Goal: Task Accomplishment & Management: Use online tool/utility

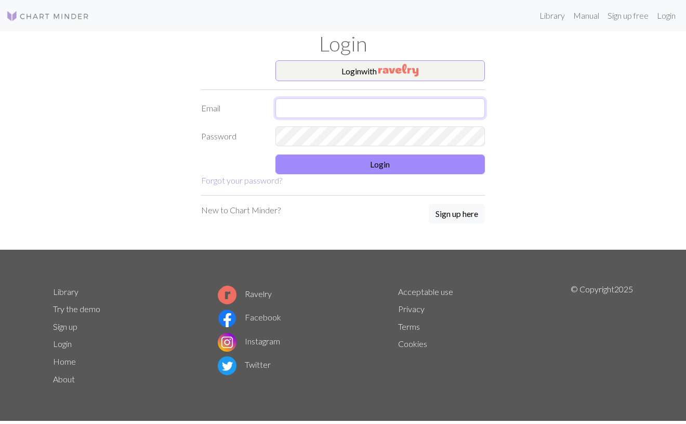
click at [300, 104] on input "text" at bounding box center [380, 108] width 210 height 20
type input "johnjackpotwang@gmail.com"
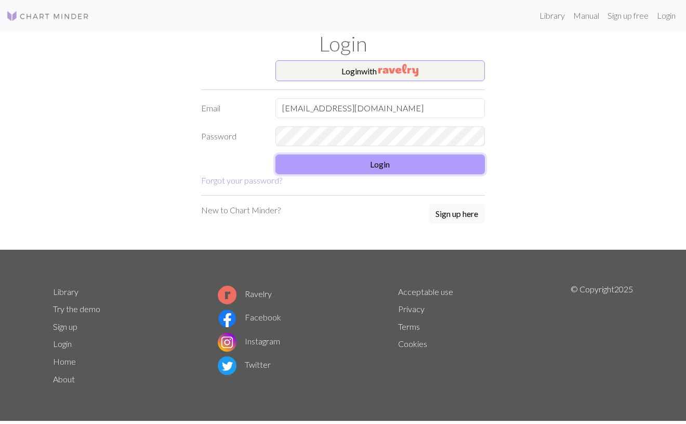
click at [369, 164] on button "Login" at bounding box center [380, 164] width 210 height 20
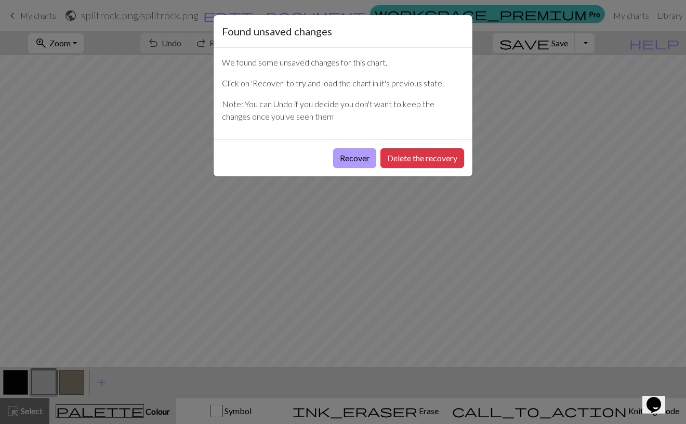
click at [362, 161] on button "Recover" at bounding box center [354, 158] width 43 height 20
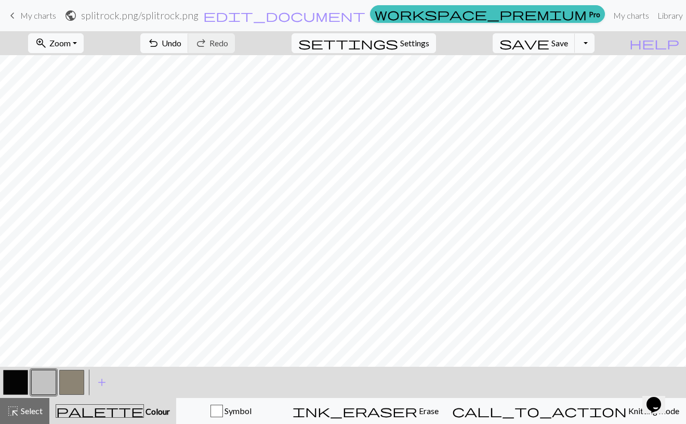
scroll to position [16, 0]
click at [19, 383] on button "button" at bounding box center [15, 382] width 25 height 25
click at [181, 38] on span "Undo" at bounding box center [172, 43] width 20 height 10
click at [17, 23] on span "keyboard_arrow_left" at bounding box center [12, 15] width 12 height 15
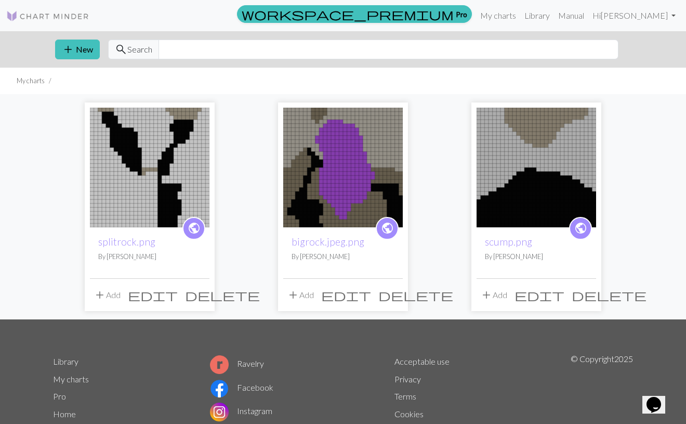
click at [513, 176] on img at bounding box center [537, 168] width 120 height 120
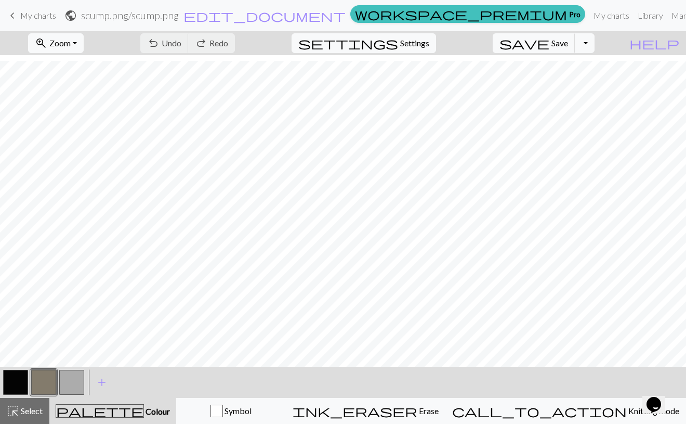
scroll to position [128, 0]
click at [19, 375] on button "button" at bounding box center [15, 382] width 25 height 25
click at [160, 45] on span "undo" at bounding box center [153, 43] width 12 height 15
click at [189, 37] on button "undo Undo Undo" at bounding box center [164, 43] width 48 height 20
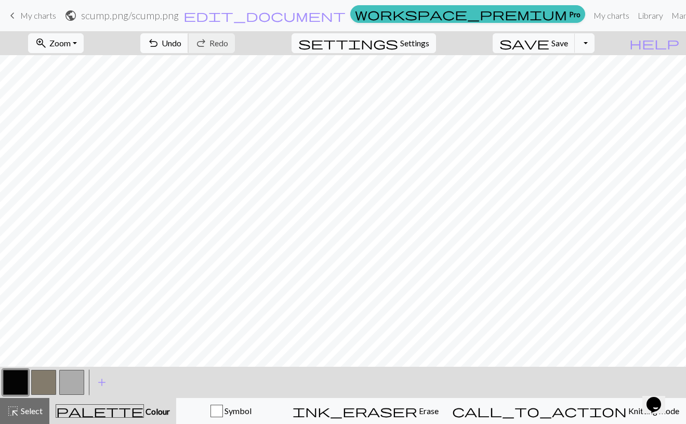
scroll to position [0, 0]
click at [181, 45] on span "Undo" at bounding box center [172, 43] width 20 height 10
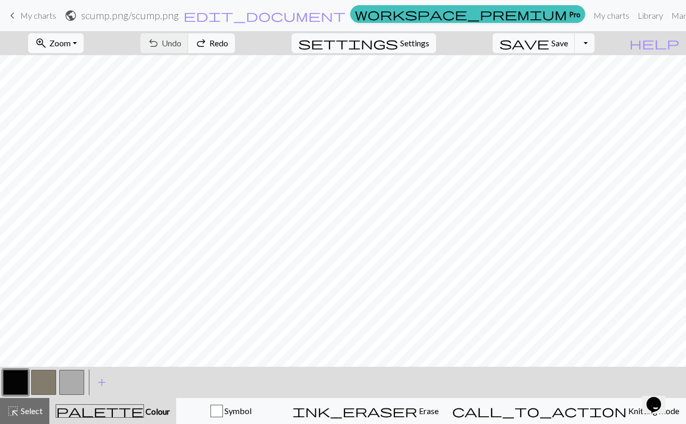
click at [67, 393] on button "button" at bounding box center [71, 382] width 25 height 25
click at [15, 374] on button "button" at bounding box center [15, 382] width 25 height 25
click at [73, 379] on button "button" at bounding box center [71, 382] width 25 height 25
click at [181, 38] on span "Undo" at bounding box center [172, 43] width 20 height 10
click at [26, 384] on button "button" at bounding box center [15, 382] width 25 height 25
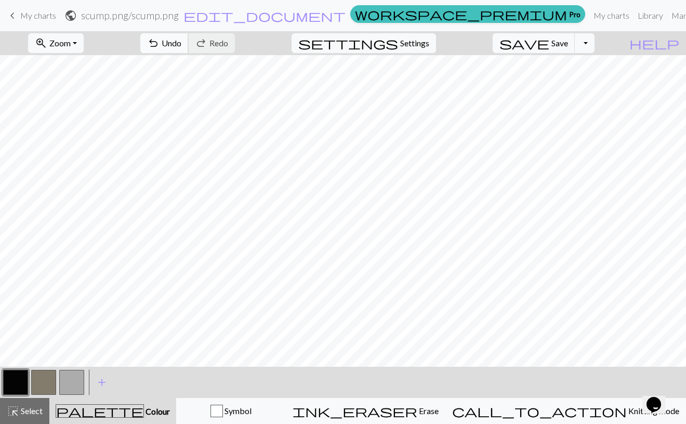
click at [189, 45] on button "undo Undo Undo" at bounding box center [164, 43] width 48 height 20
click at [78, 386] on button "button" at bounding box center [71, 382] width 25 height 25
click at [18, 386] on button "button" at bounding box center [15, 382] width 25 height 25
click at [73, 380] on button "button" at bounding box center [71, 382] width 25 height 25
click at [18, 379] on button "button" at bounding box center [15, 382] width 25 height 25
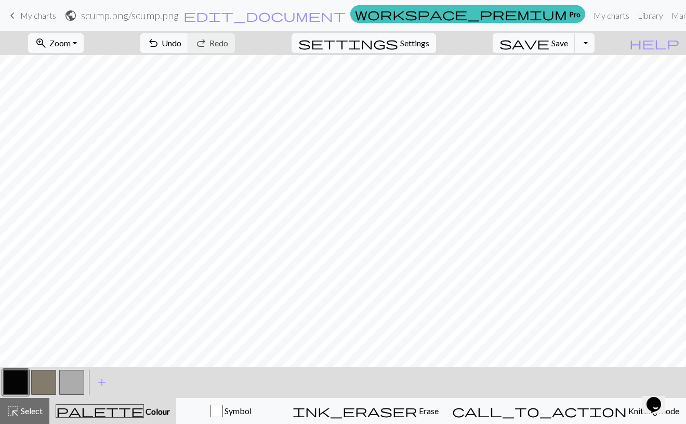
click at [76, 375] on button "button" at bounding box center [71, 382] width 25 height 25
click at [160, 39] on span "undo" at bounding box center [153, 43] width 12 height 15
click at [568, 47] on span "Save" at bounding box center [559, 43] width 17 height 10
click at [12, 17] on span "keyboard_arrow_left" at bounding box center [12, 15] width 12 height 15
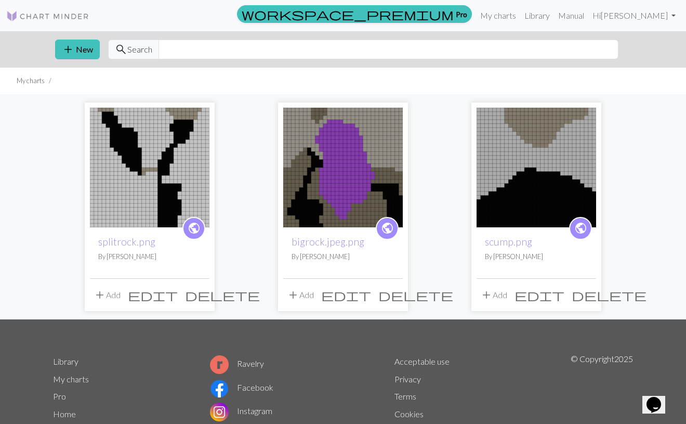
click at [325, 176] on img at bounding box center [343, 168] width 120 height 120
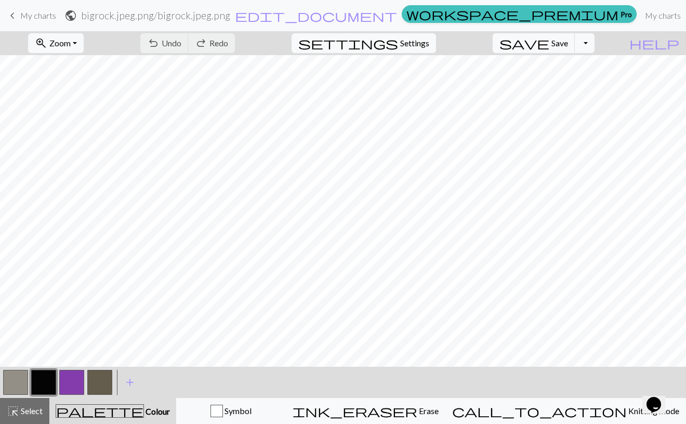
click at [26, 16] on span "My charts" at bounding box center [38, 15] width 36 height 10
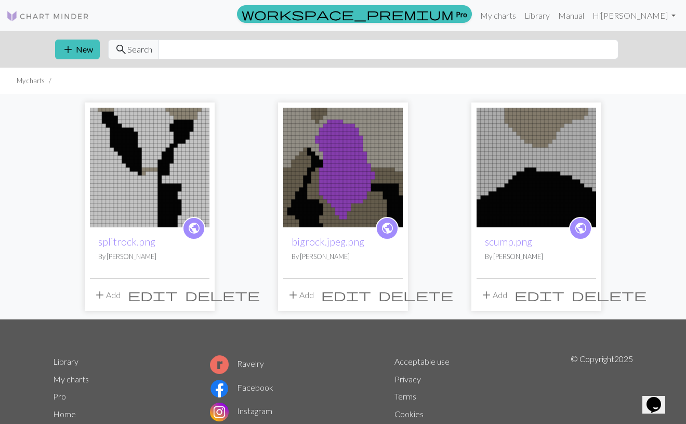
click at [142, 158] on img at bounding box center [150, 168] width 120 height 120
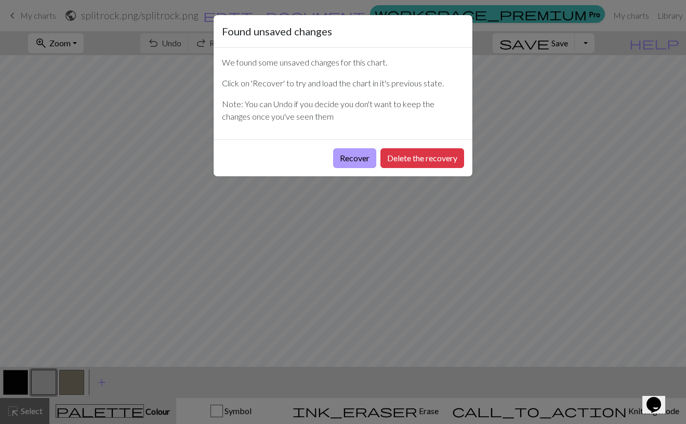
click at [363, 155] on button "Recover" at bounding box center [354, 158] width 43 height 20
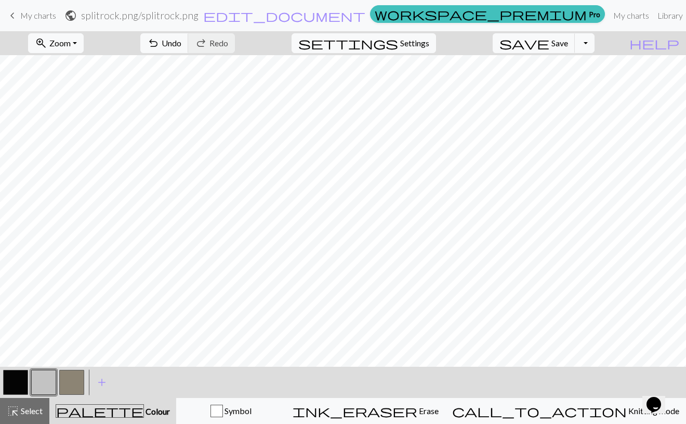
click at [51, 380] on button "button" at bounding box center [43, 382] width 25 height 25
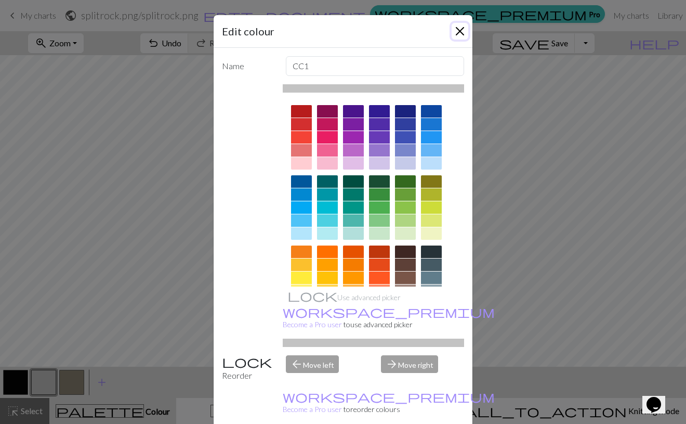
click at [457, 29] on button "Close" at bounding box center [460, 31] width 17 height 17
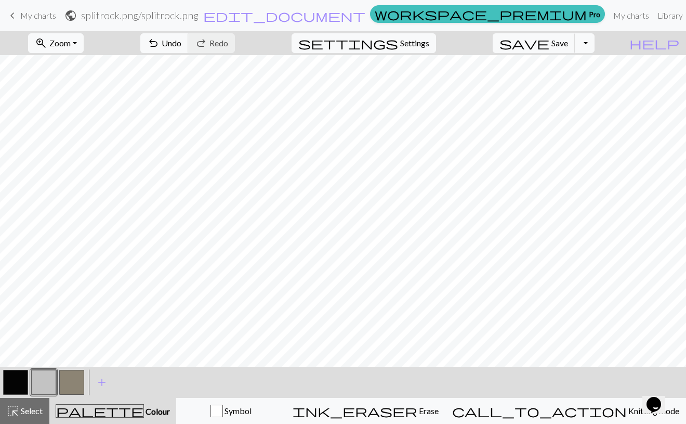
click at [76, 385] on button "button" at bounding box center [71, 382] width 25 height 25
click at [18, 384] on button "button" at bounding box center [15, 382] width 25 height 25
click at [49, 383] on button "button" at bounding box center [43, 382] width 25 height 25
click at [18, 390] on button "button" at bounding box center [15, 382] width 25 height 25
click at [46, 383] on button "button" at bounding box center [43, 382] width 25 height 25
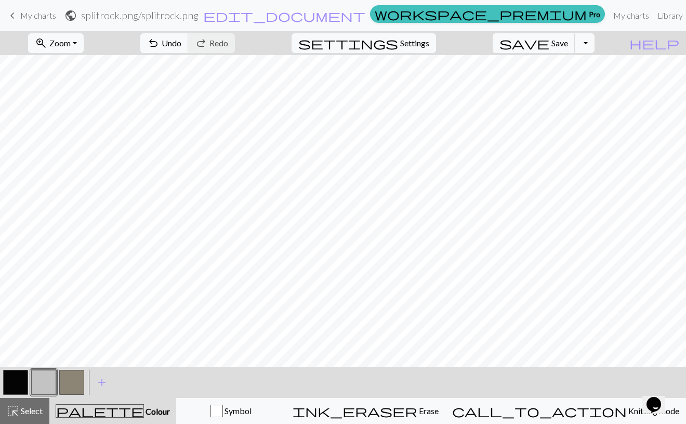
click at [17, 386] on button "button" at bounding box center [15, 382] width 25 height 25
click at [49, 384] on button "button" at bounding box center [43, 382] width 25 height 25
click at [549, 42] on span "save" at bounding box center [525, 43] width 50 height 15
click at [40, 16] on div "Chart saved" at bounding box center [343, 20] width 686 height 41
click at [16, 15] on span "keyboard_arrow_left" at bounding box center [12, 15] width 12 height 15
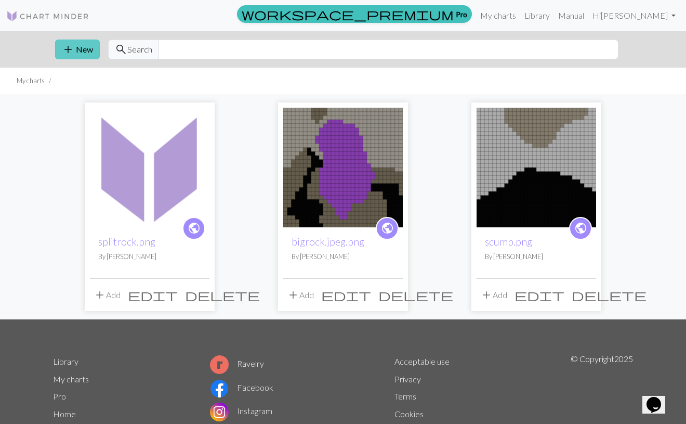
click at [83, 53] on button "add New" at bounding box center [77, 50] width 45 height 20
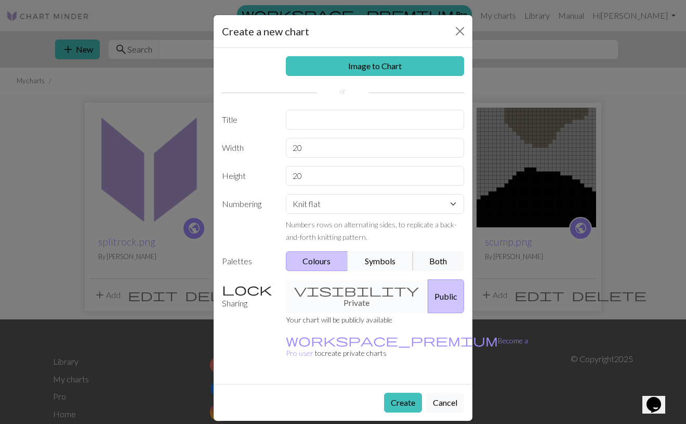
click at [383, 258] on button "Symbols" at bounding box center [380, 261] width 65 height 20
click at [336, 262] on button "Colours" at bounding box center [317, 261] width 63 height 20
click at [455, 37] on button "Close" at bounding box center [460, 31] width 17 height 17
